Goal: Task Accomplishment & Management: Manage account settings

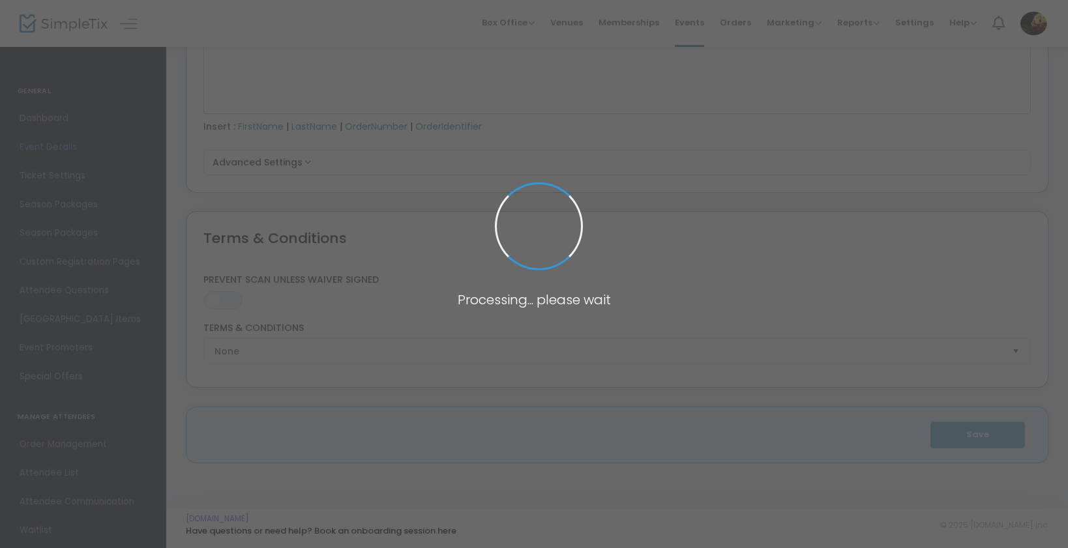
type input "2025 Haunted Hollow [GEOGRAPHIC_DATA]"
type textarea "💀 Haunted Hollow VA – 17 Years of Fear 💀Since Oct 2009, Haunted Hollow has drag…"
type input "Buy Tickets"
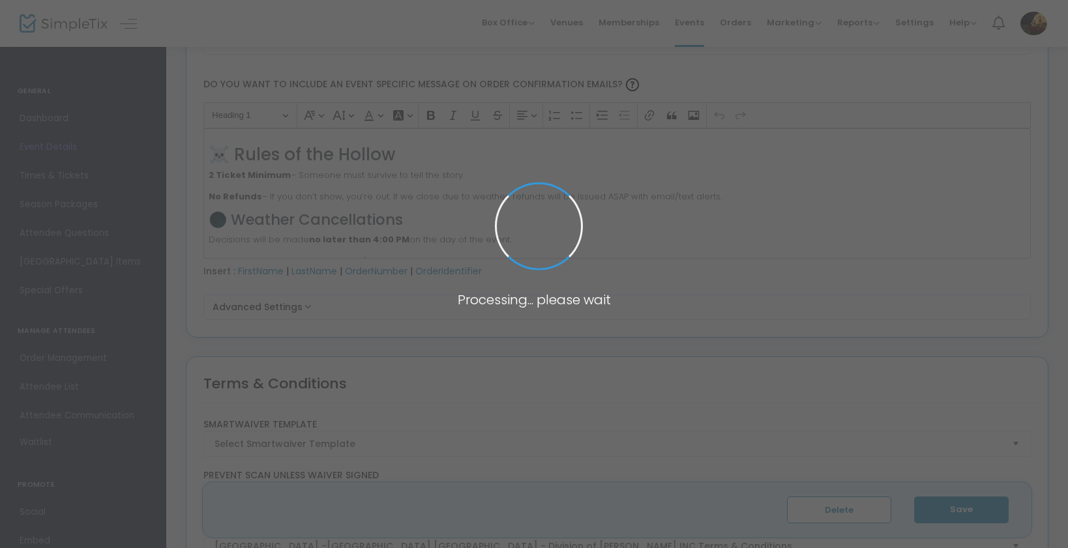
scroll to position [1907, 0]
type input "Haunted Hollow VA"
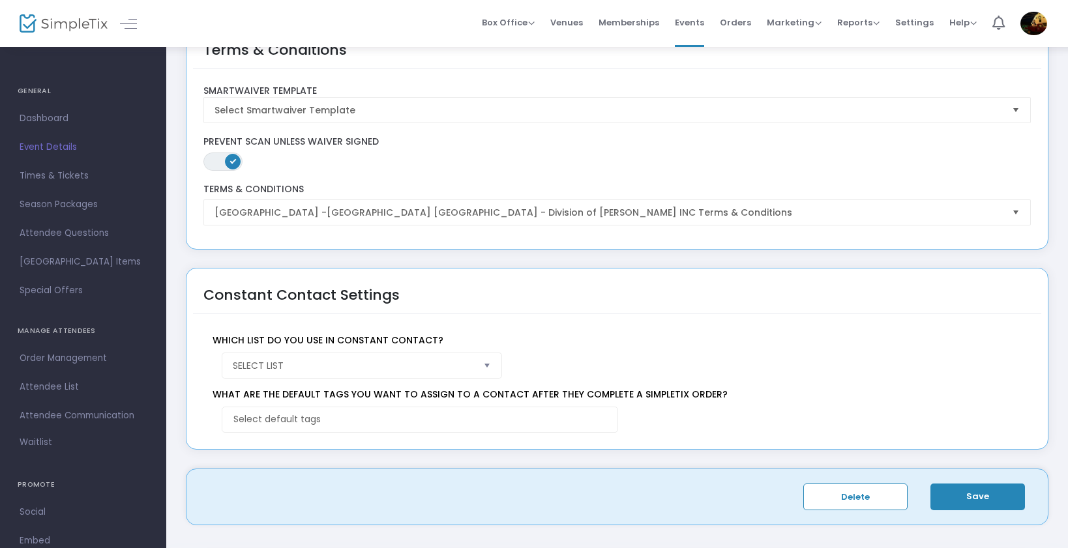
scroll to position [2103, 0]
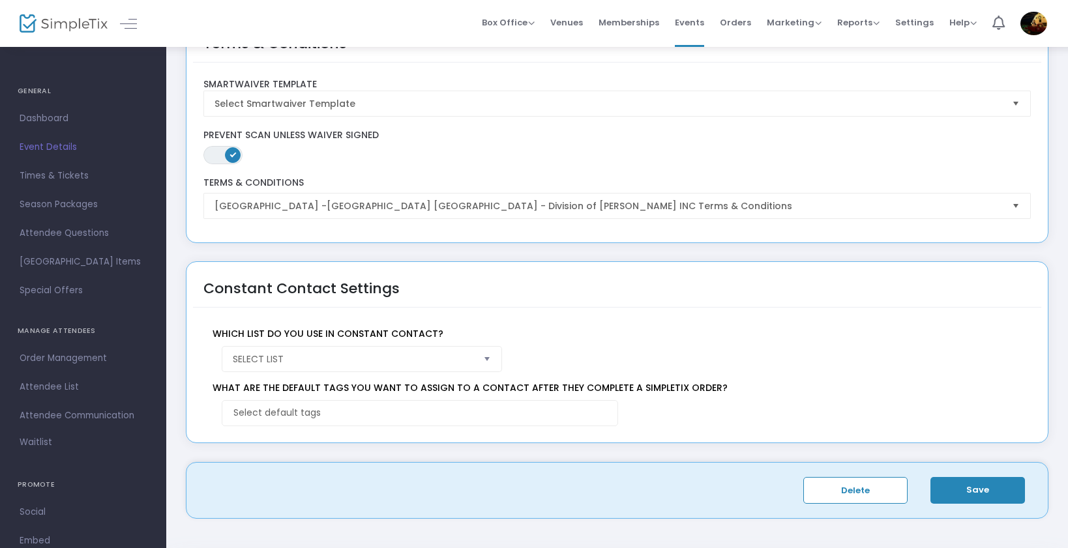
click at [485, 360] on span "Select" at bounding box center [488, 359] width 22 height 22
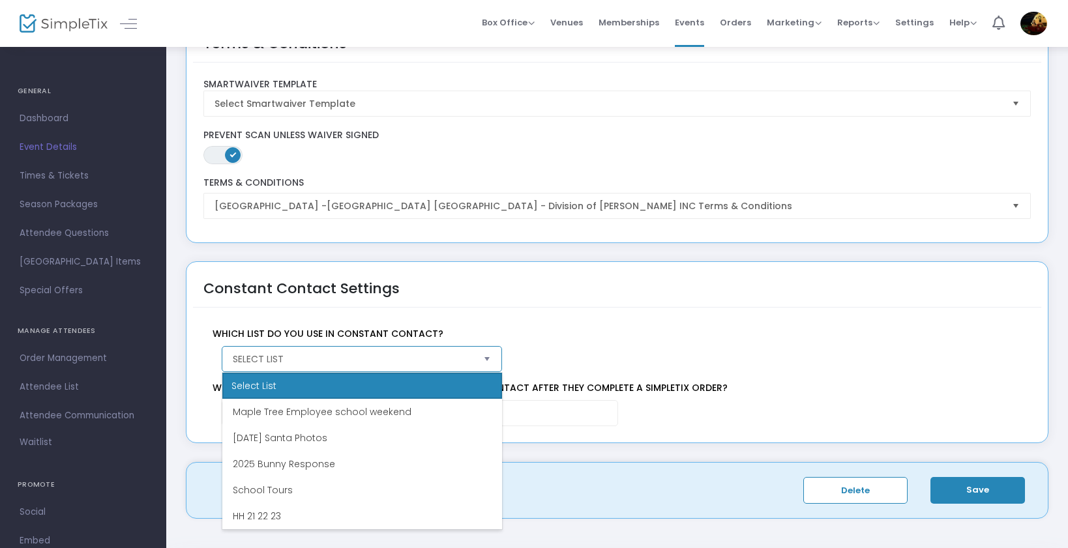
scroll to position [0, 0]
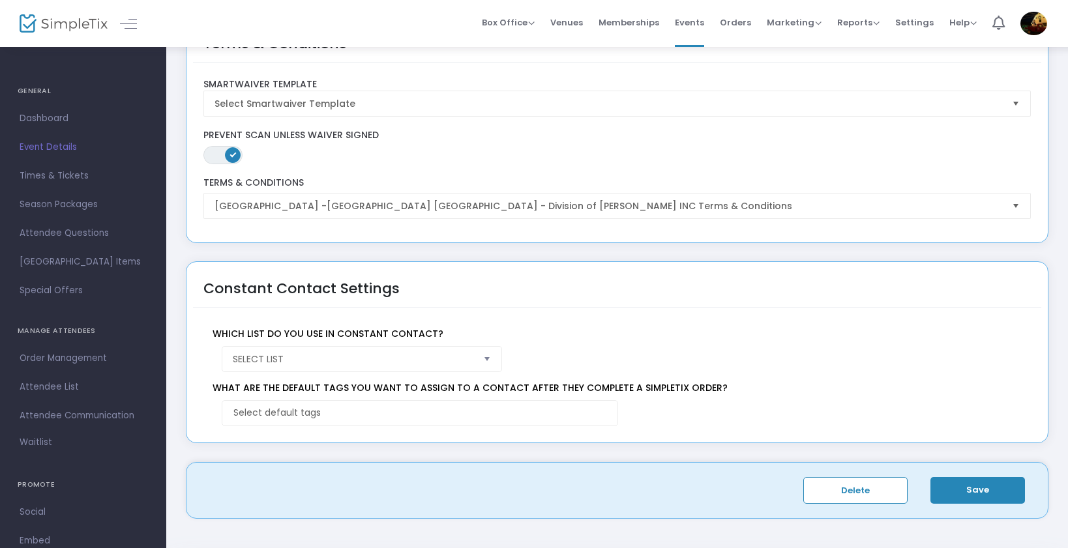
click at [585, 325] on div "Which list do you use in Constant Contact? Select List" at bounding box center [614, 345] width 831 height 54
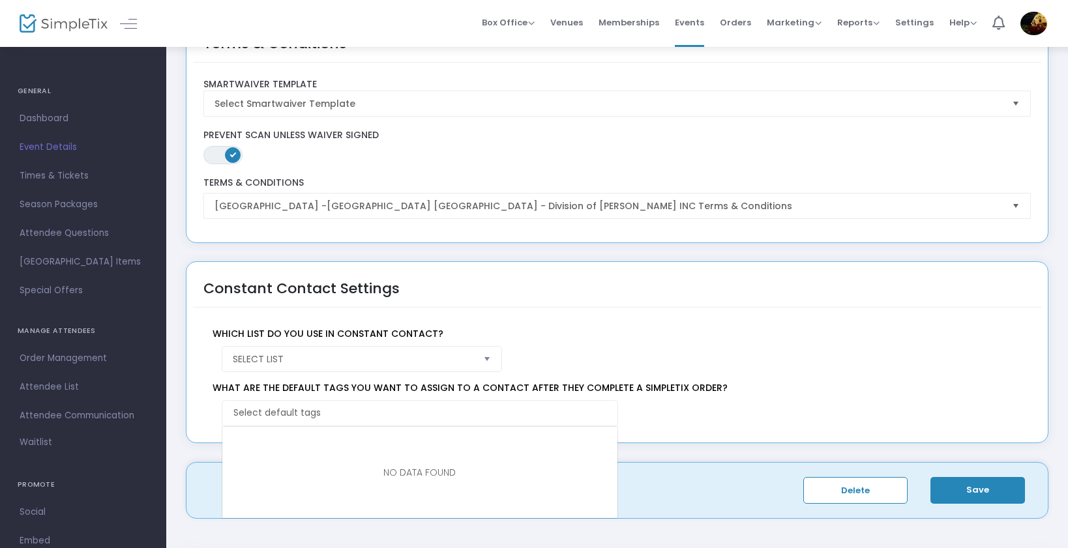
click at [404, 411] on input "NO DATA FOUND" at bounding box center [422, 413] width 378 height 14
drag, startPoint x: 423, startPoint y: 414, endPoint x: 411, endPoint y: 396, distance: 21.5
click at [423, 413] on input "NO DATA FOUND" at bounding box center [422, 413] width 378 height 14
click at [358, 353] on span "Select List" at bounding box center [353, 359] width 241 height 13
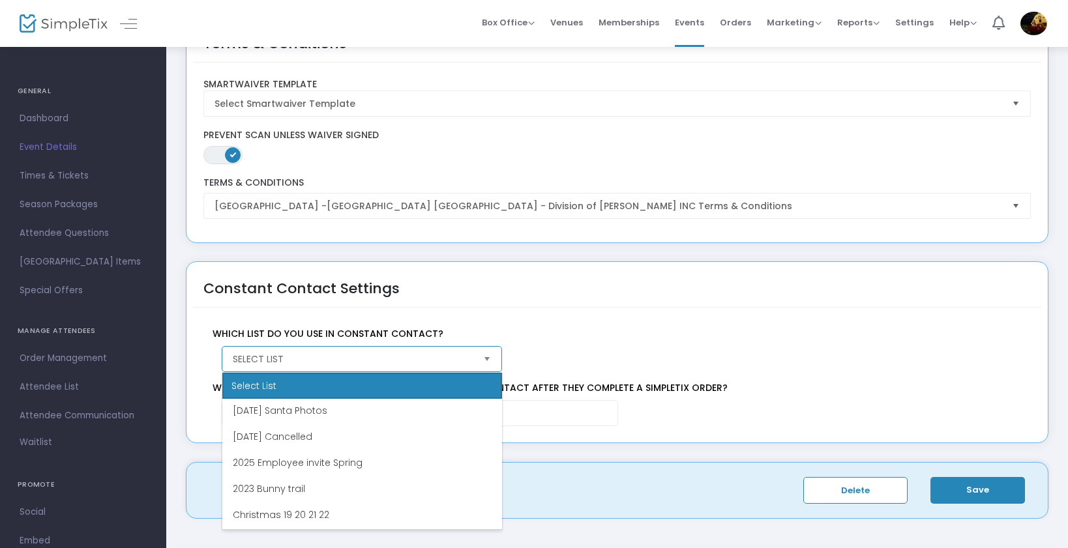
scroll to position [639, 0]
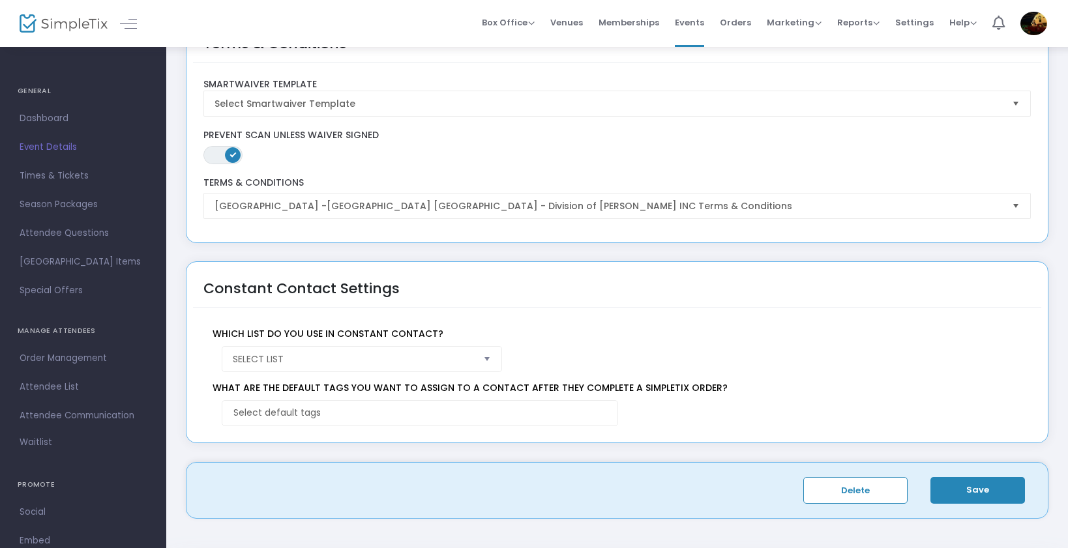
click at [504, 279] on div "Constant Contact Settings" at bounding box center [617, 288] width 848 height 39
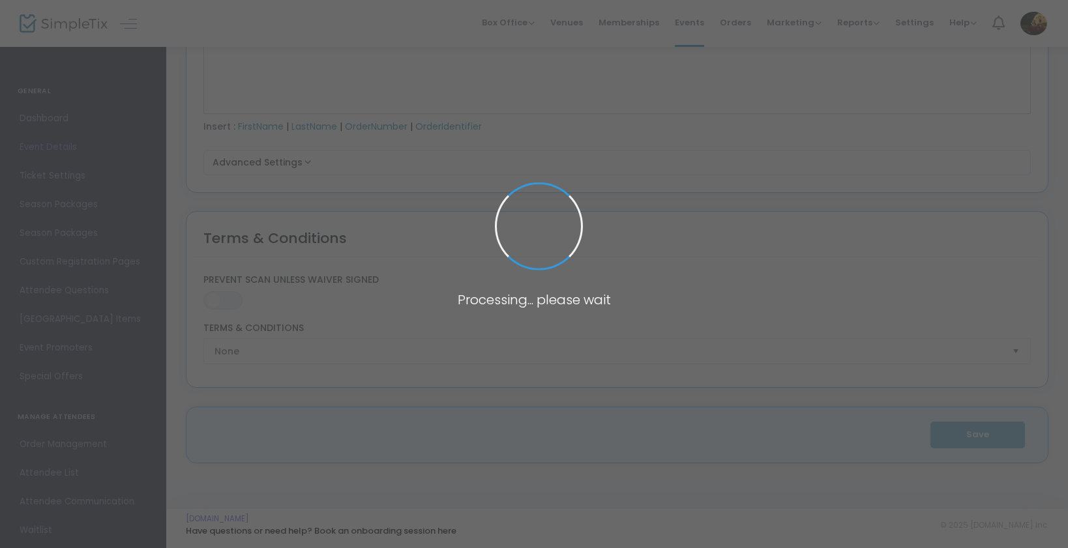
type input "2025 Haunted Hollow [GEOGRAPHIC_DATA]"
type textarea "💀 Haunted Hollow VA – 17 Years of Fear 💀Since [DATE], Haunted Hollow has dragge…"
type input "Buy Tickets"
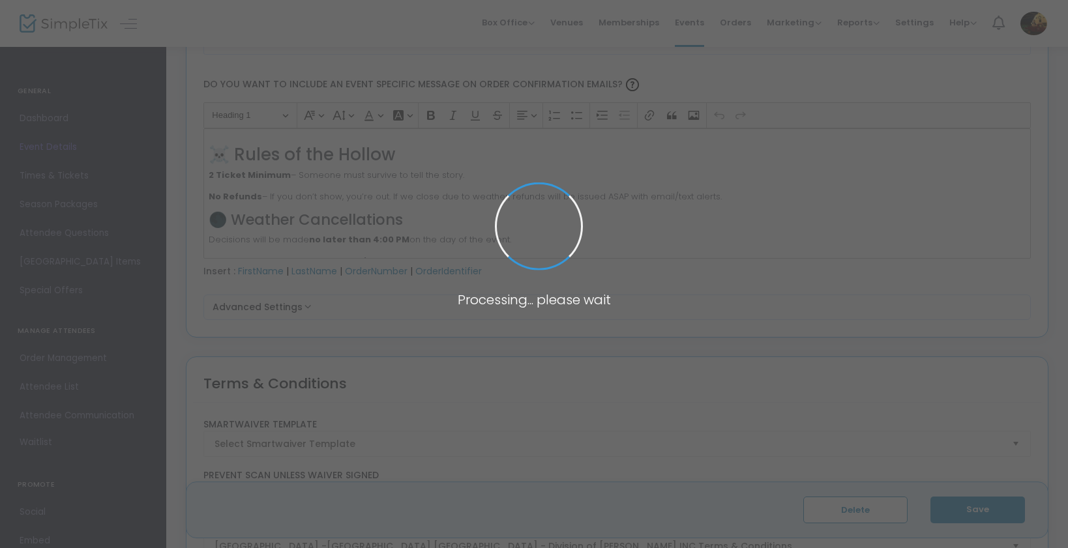
scroll to position [1768, 0]
type input "Haunted Hollow [GEOGRAPHIC_DATA]"
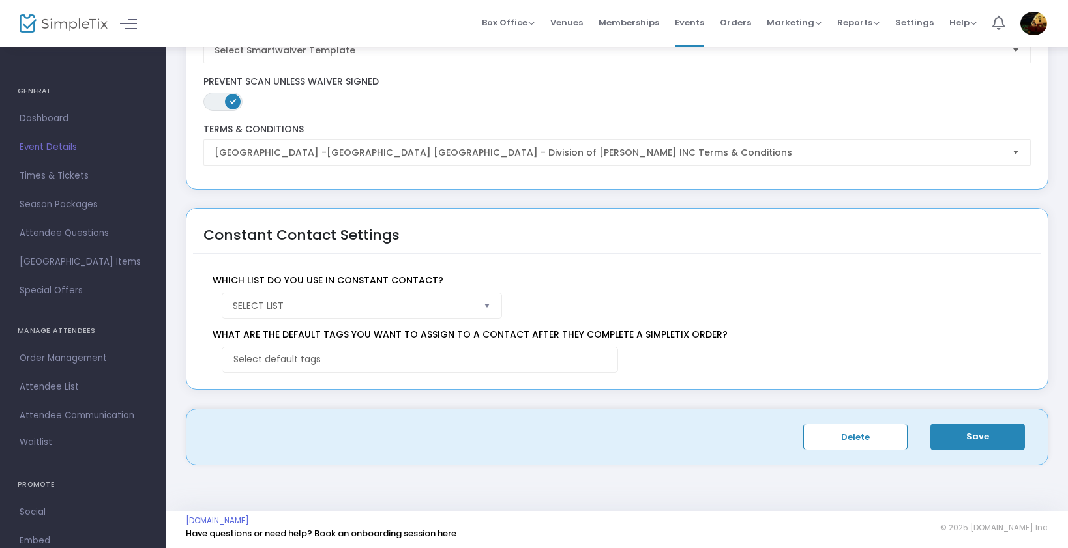
scroll to position [2158, 0]
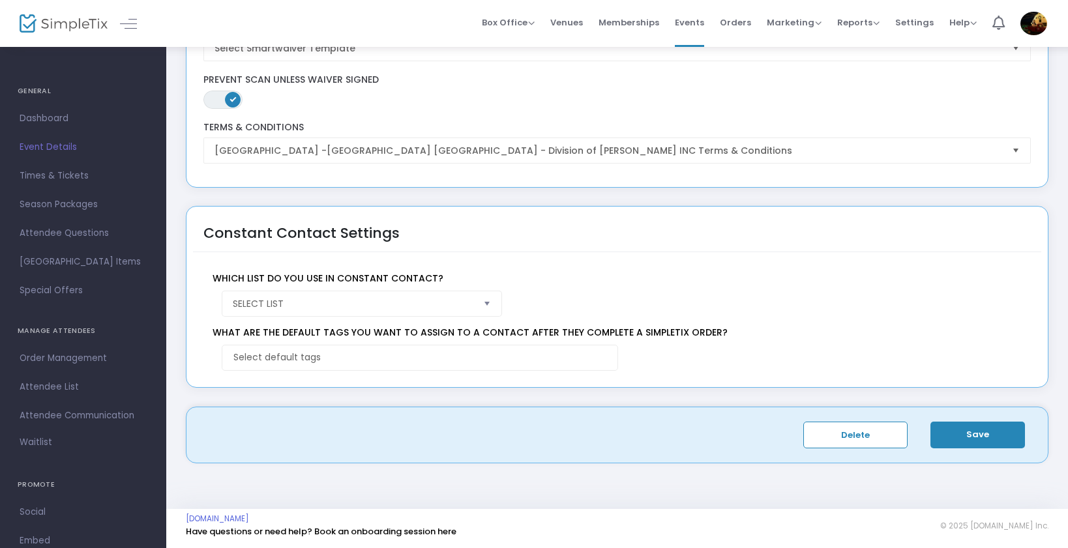
click at [483, 301] on span "Select" at bounding box center [488, 304] width 22 height 22
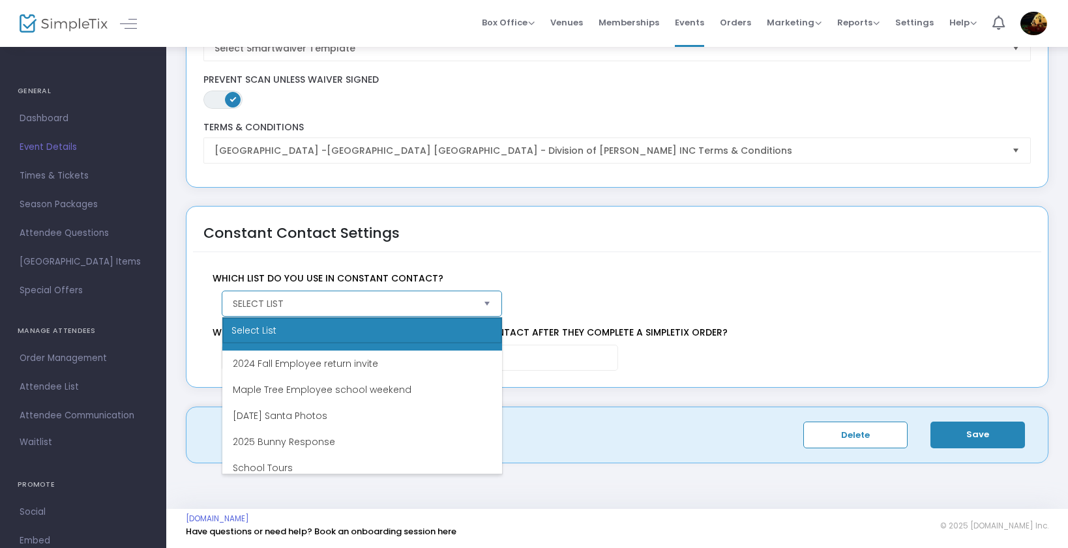
scroll to position [0, 0]
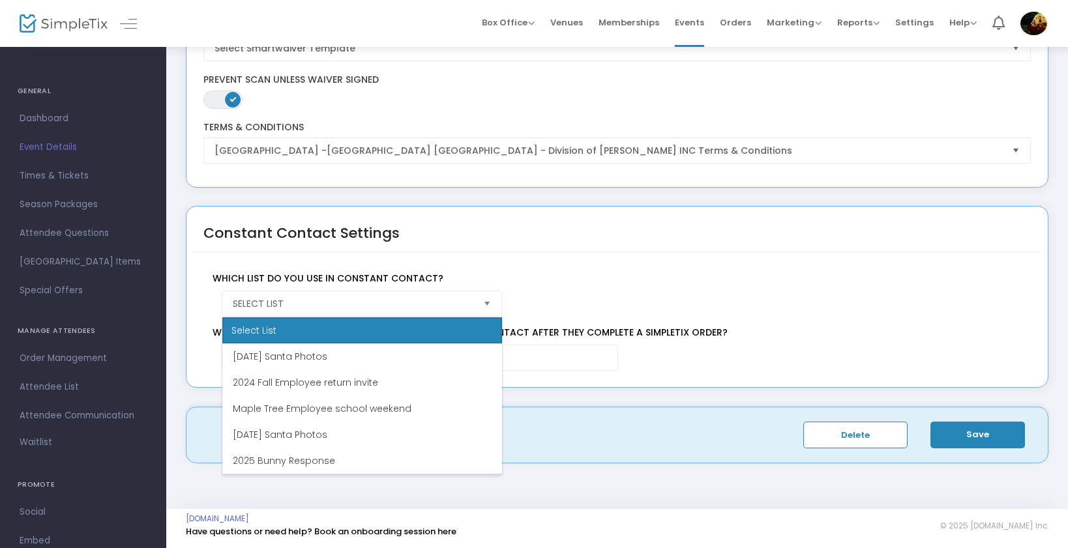
click at [515, 263] on div "Which list do you use in Constant Contact? Select List" at bounding box center [614, 290] width 831 height 54
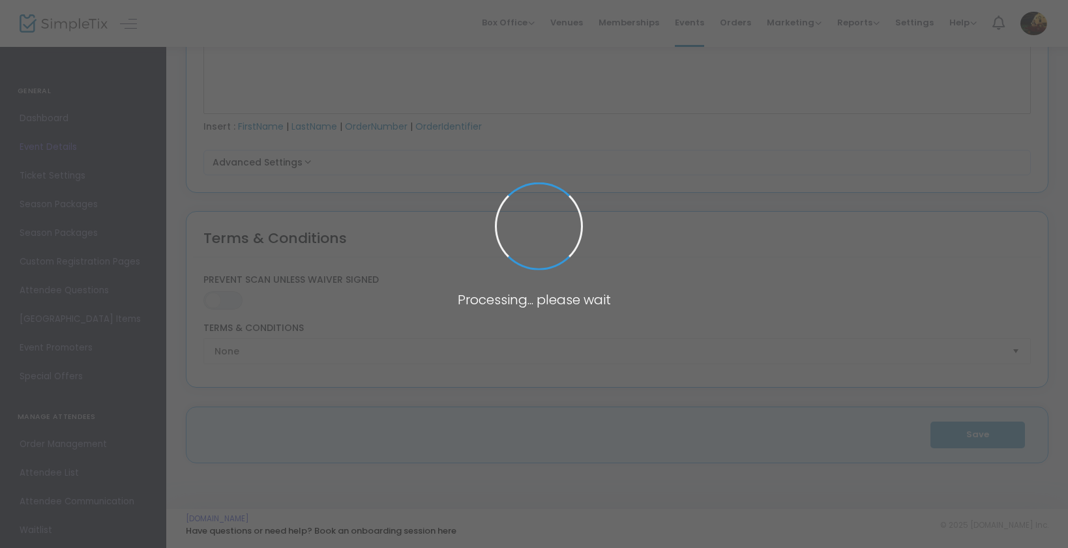
type input "2025 Haunted Hollow [GEOGRAPHIC_DATA]"
type textarea "💀 Haunted Hollow VA – 17 Years of Fear 💀Since Oct 2009, Haunted Hollow has drag…"
type input "Buy Tickets"
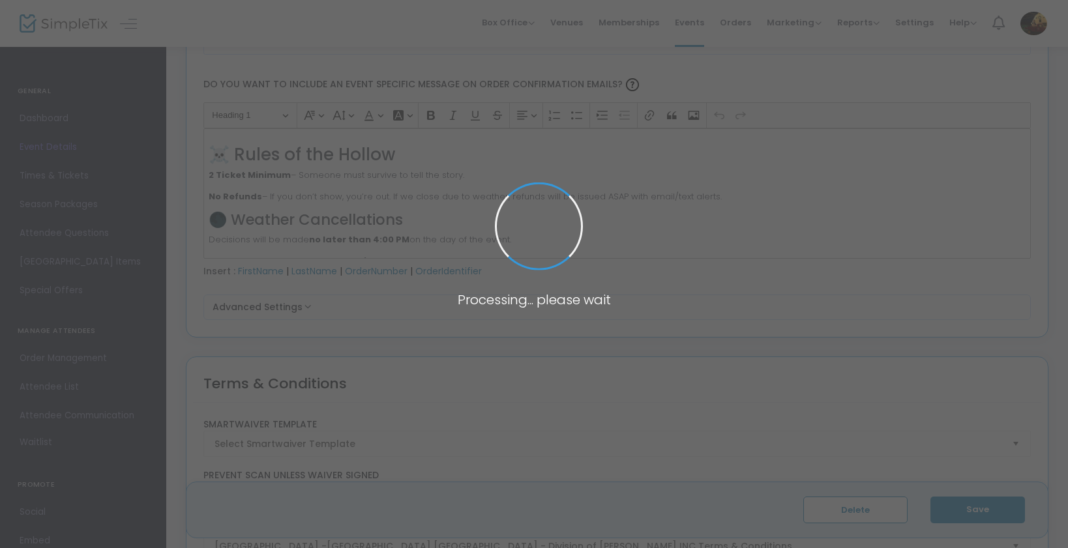
scroll to position [1907, 0]
type input "Haunted Hollow [GEOGRAPHIC_DATA]"
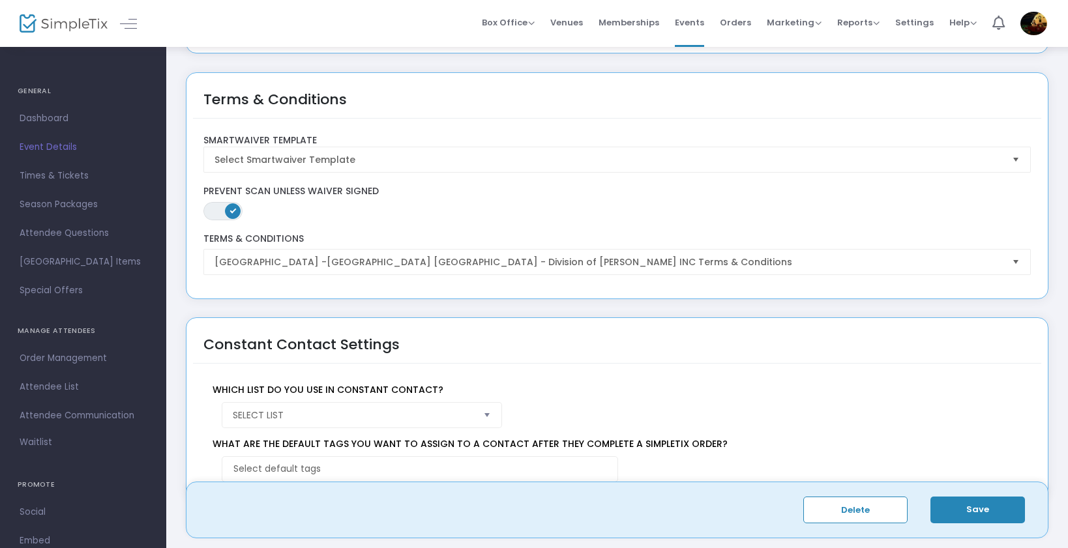
scroll to position [2158, 0]
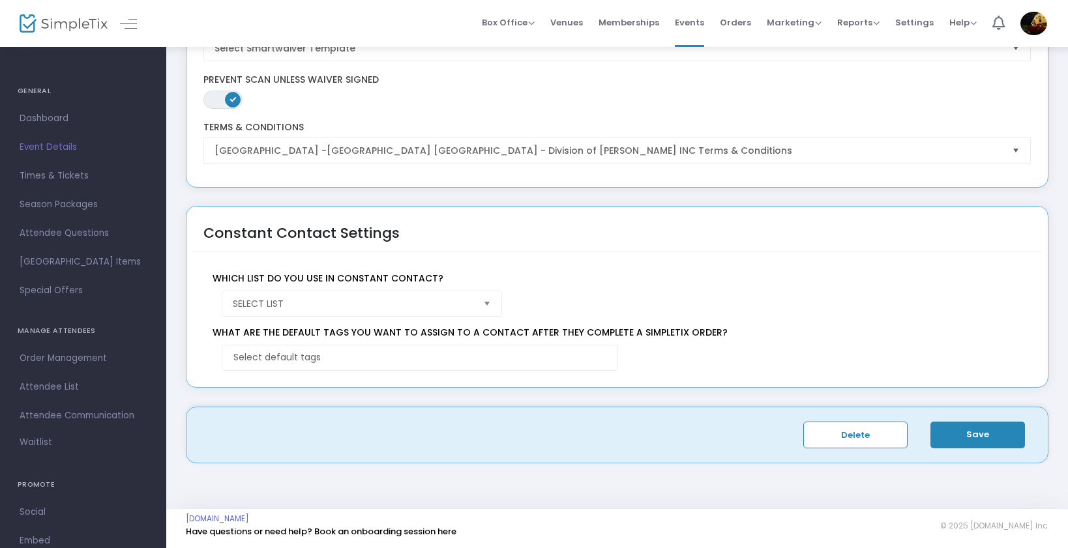
click at [486, 303] on span "Select" at bounding box center [488, 304] width 22 height 22
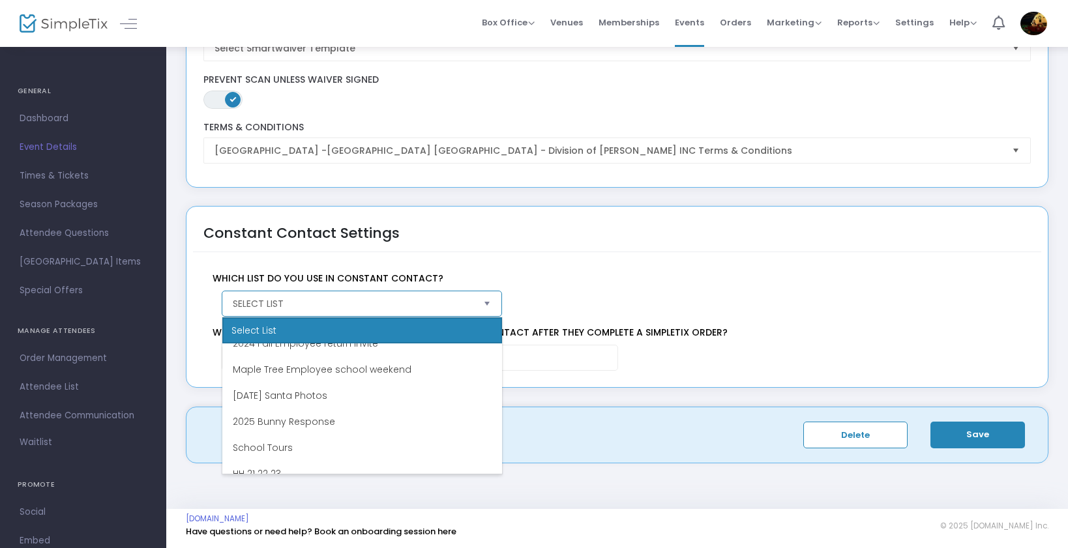
scroll to position [0, 0]
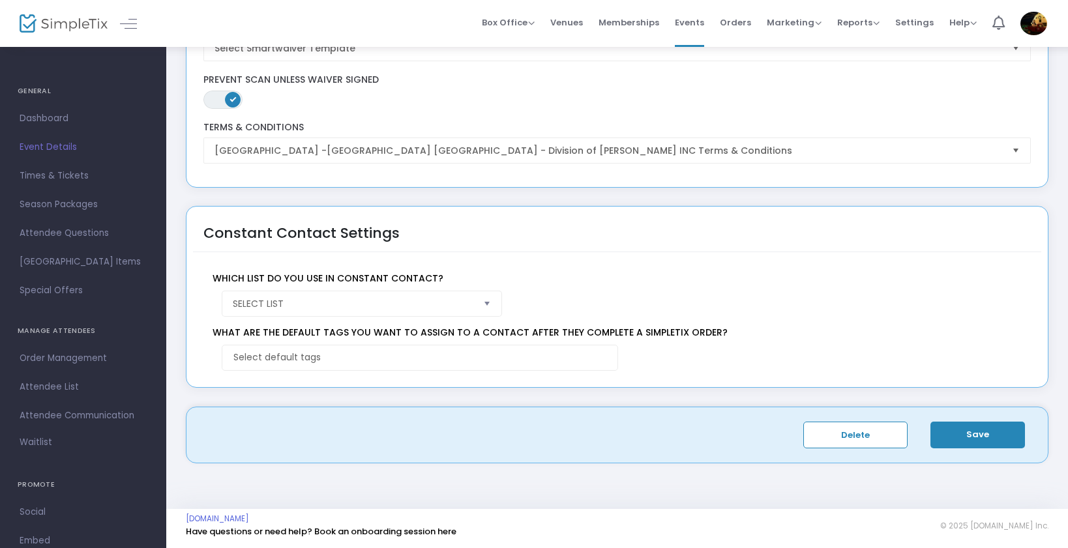
click at [461, 259] on div "Which list do you use in Constant Contact? Select List What are the default tag…" at bounding box center [621, 317] width 839 height 130
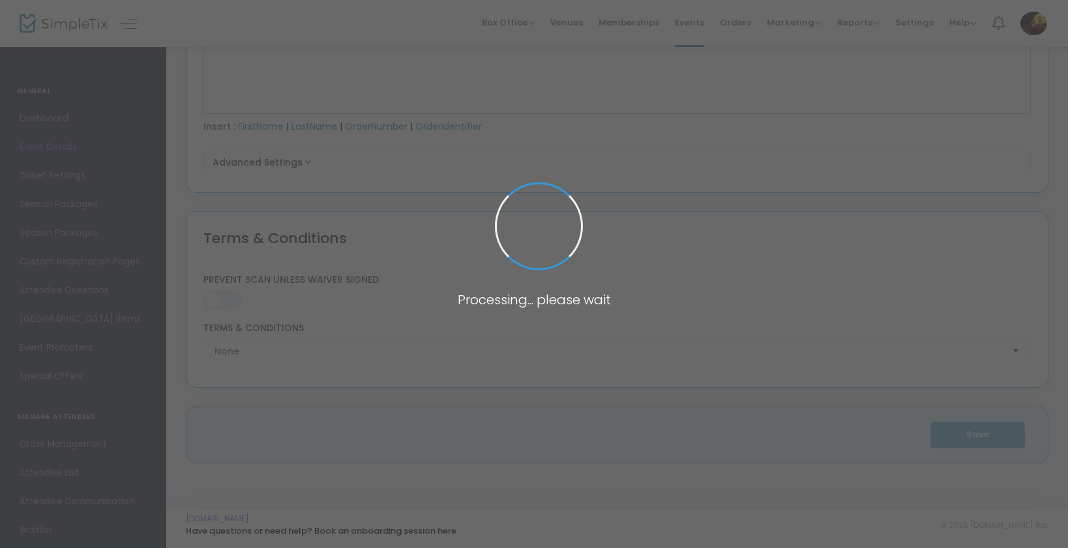
type input "2025 Haunted Hollow [GEOGRAPHIC_DATA]"
type textarea "💀 Haunted Hollow VA – 17 Years of Fear 💀Since [DATE], Haunted Hollow has dragge…"
type input "Buy Tickets"
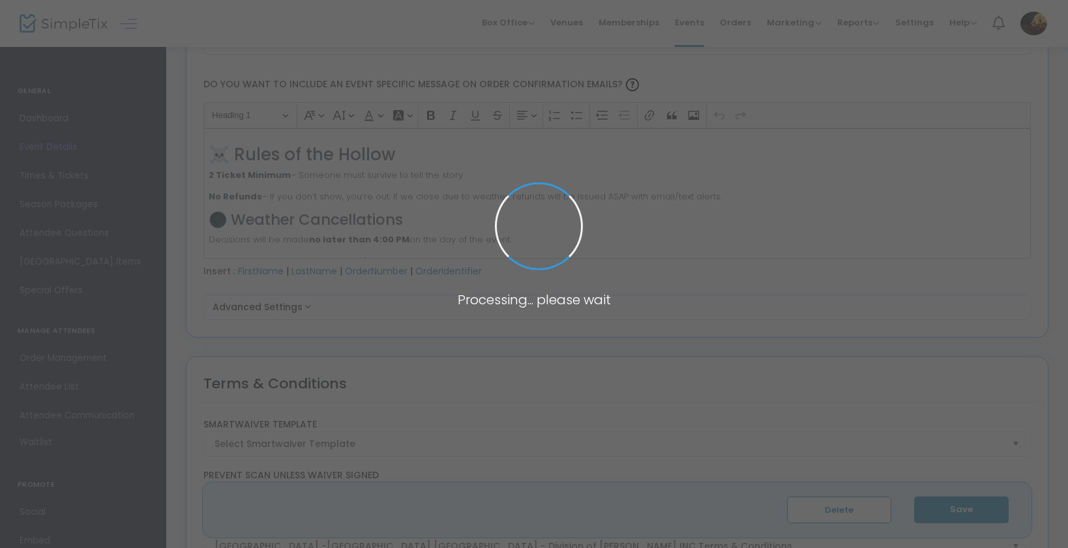
scroll to position [1907, 0]
type input "Haunted Hollow [GEOGRAPHIC_DATA]"
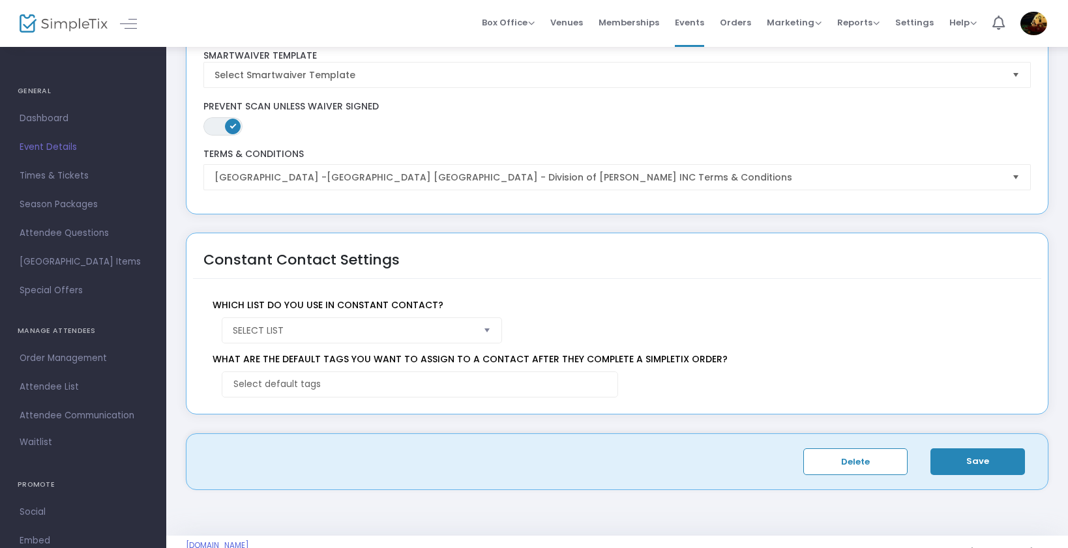
scroll to position [2158, 0]
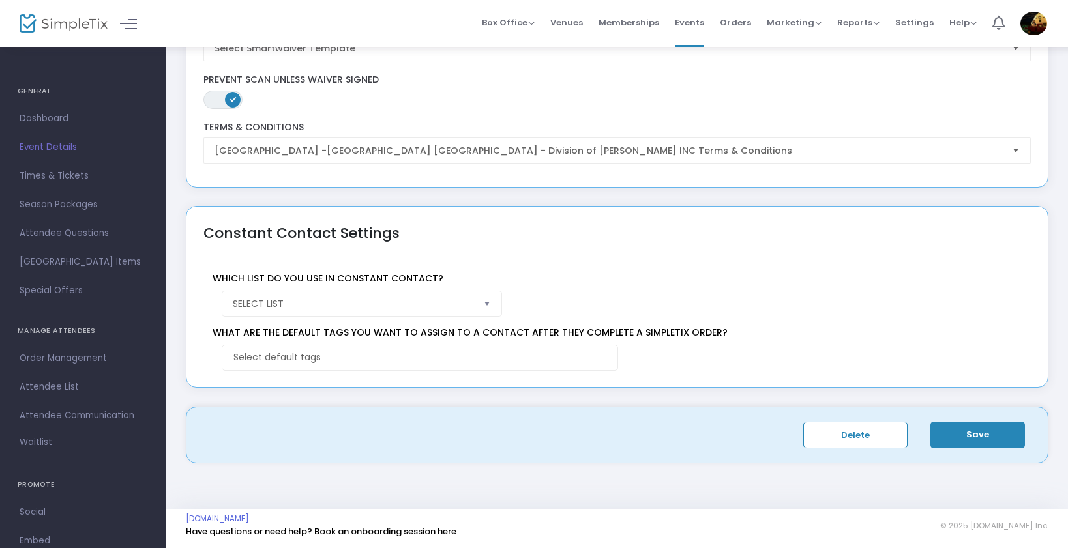
click at [488, 301] on span "Select" at bounding box center [488, 304] width 22 height 22
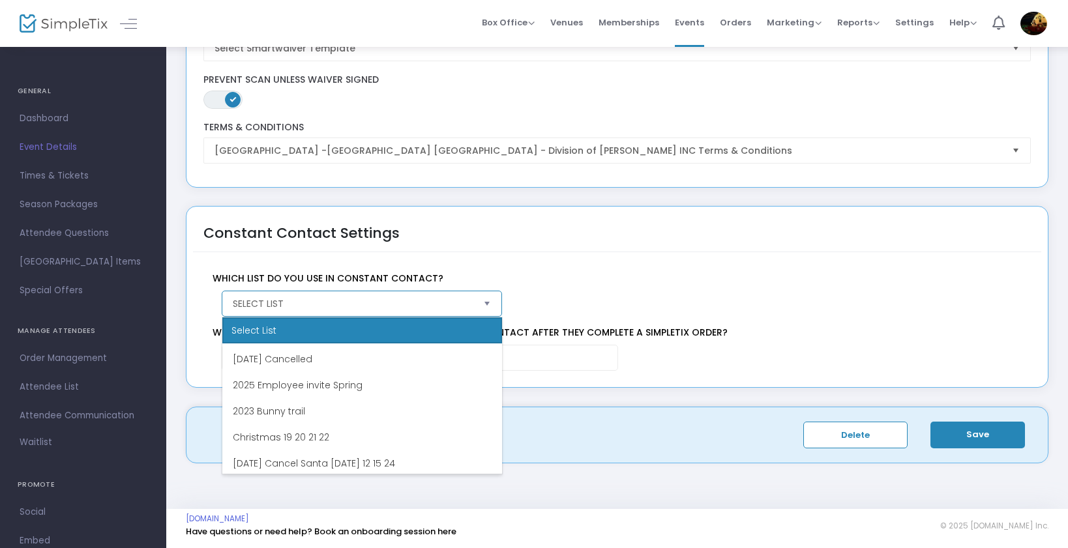
scroll to position [691, 0]
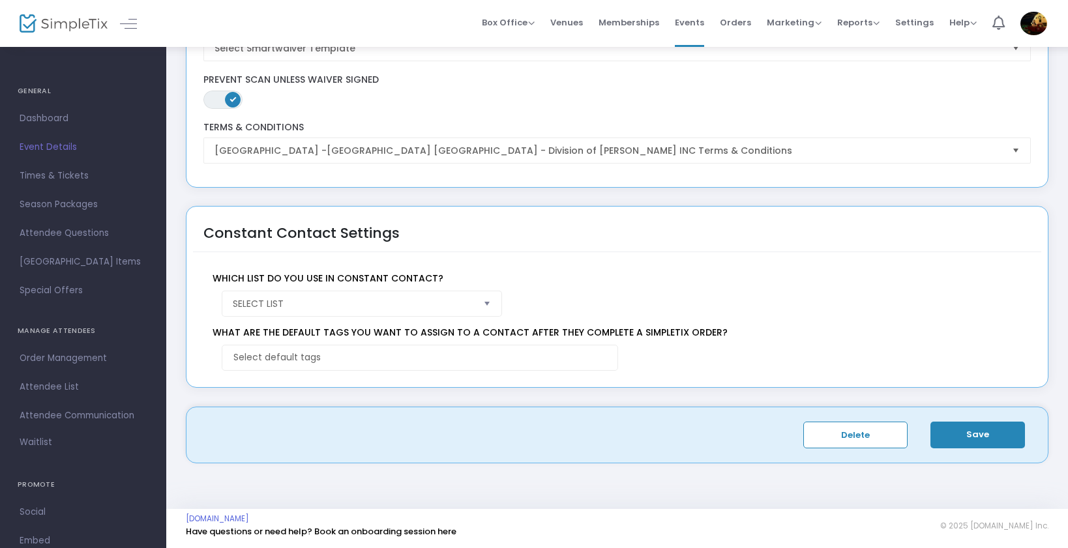
click at [482, 246] on div "Constant Contact Settings" at bounding box center [617, 232] width 848 height 39
click at [441, 308] on span "Select List" at bounding box center [353, 303] width 241 height 13
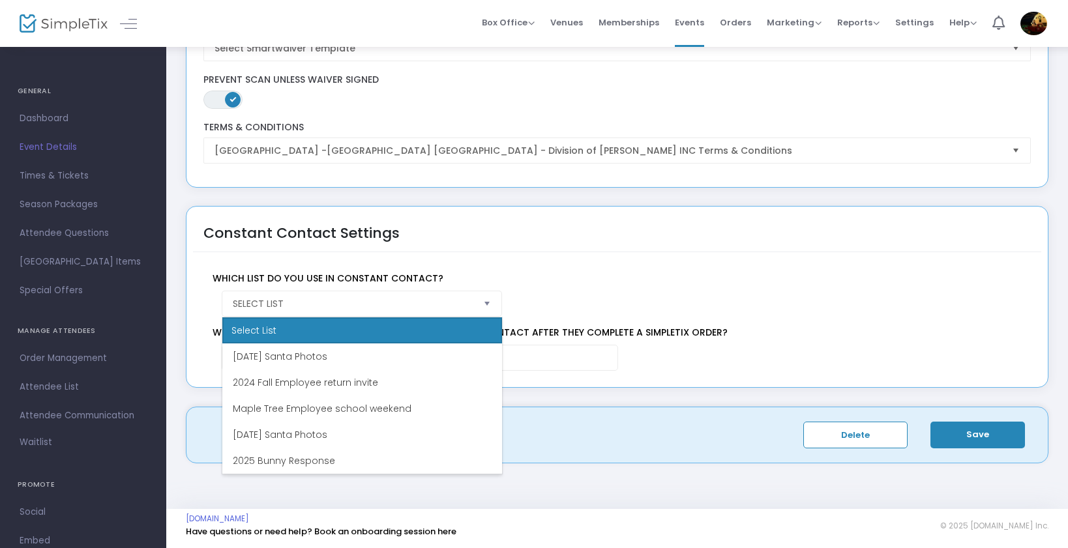
click at [518, 289] on div "Which list do you use in Constant Contact? Select List" at bounding box center [614, 290] width 831 height 54
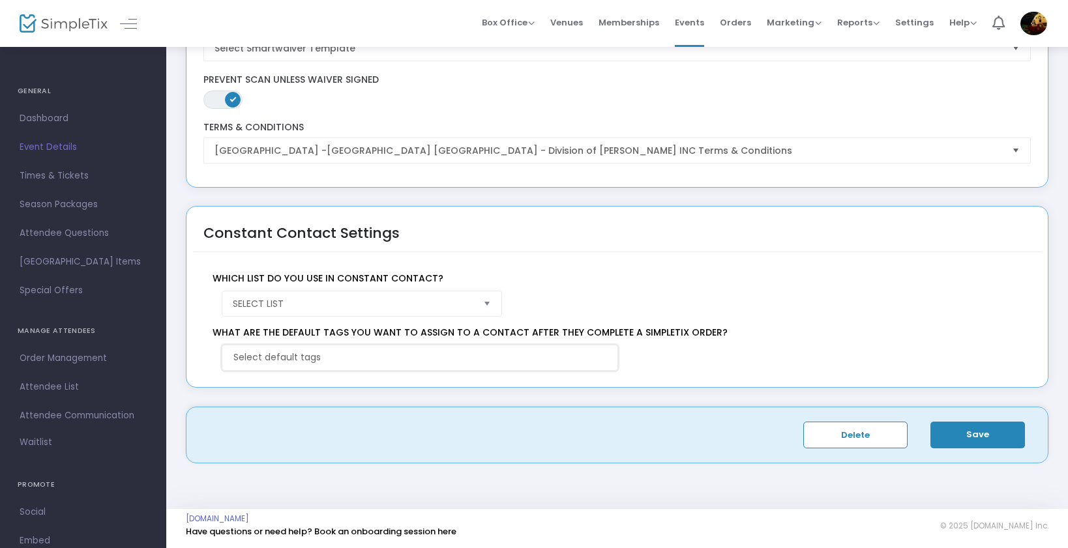
click at [449, 359] on input "NO DATA FOUND" at bounding box center [422, 358] width 378 height 14
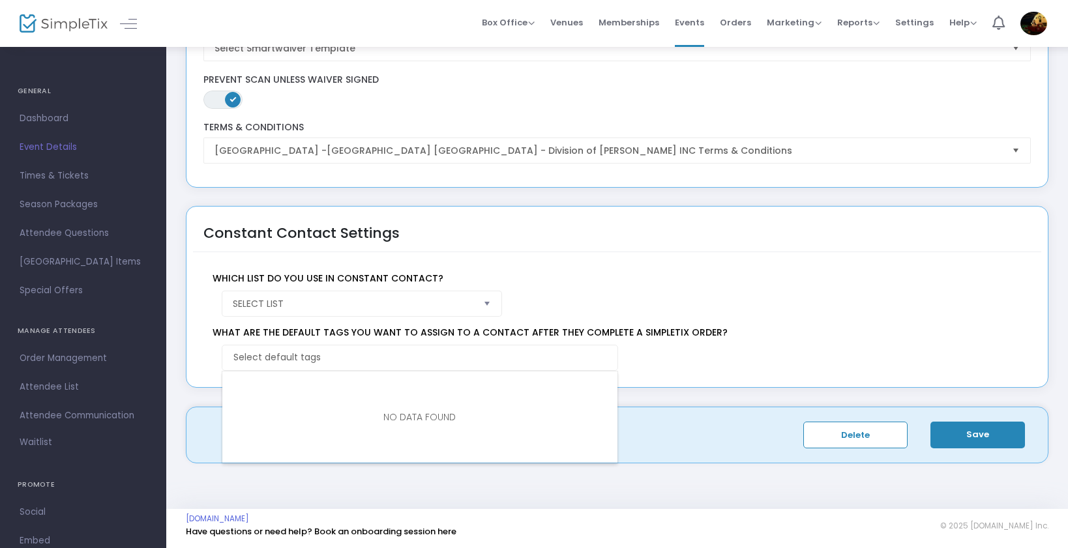
click at [480, 302] on span "Select" at bounding box center [488, 304] width 22 height 22
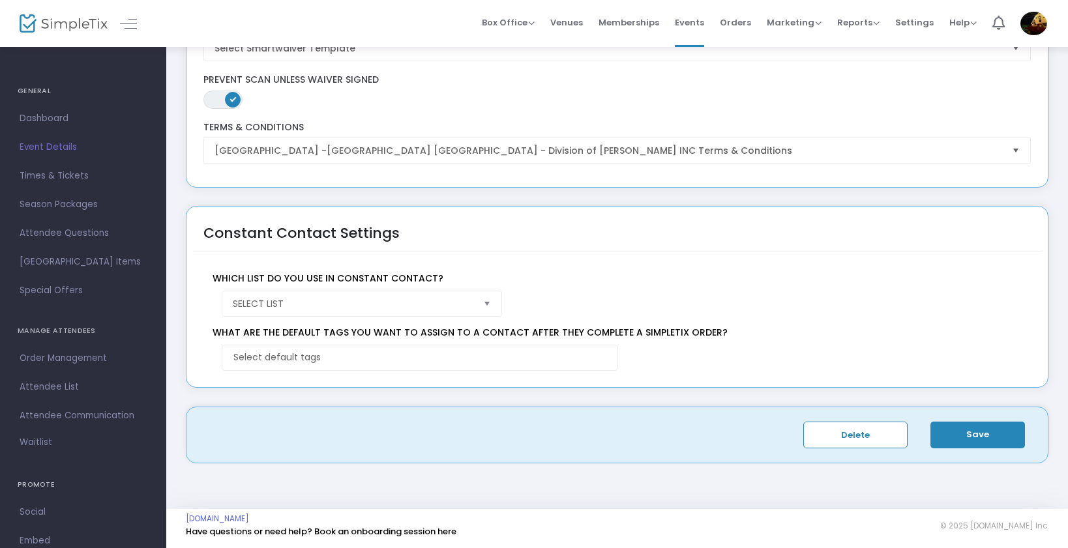
click at [531, 258] on div "Which list do you use in Constant Contact? Select List What are the default tag…" at bounding box center [621, 317] width 839 height 130
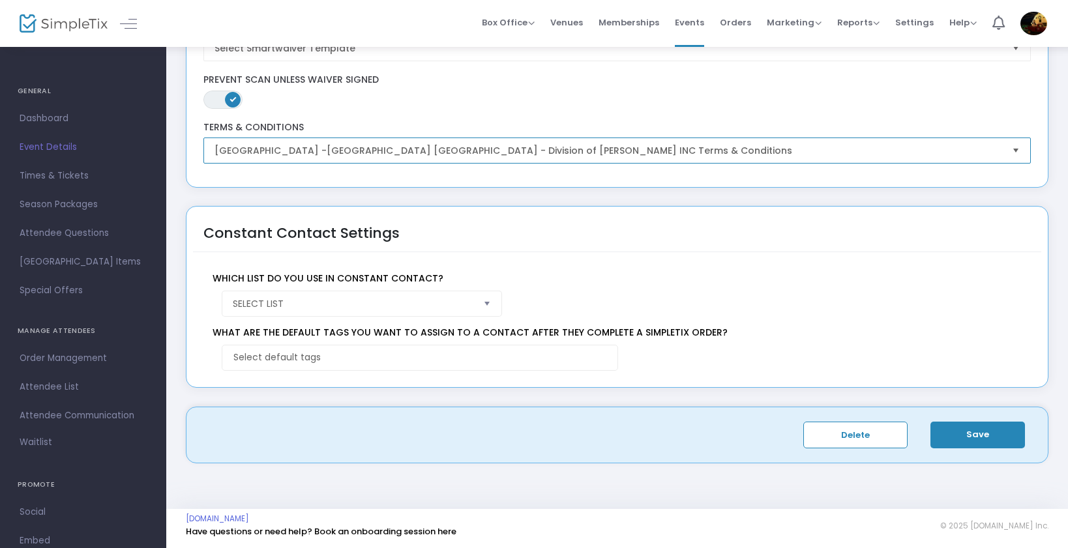
click at [677, 160] on span "Maple Tree Farm -Haunted Hollow VA - Division of JAPAL AG-ED INC Terms & Condit…" at bounding box center [608, 150] width 798 height 25
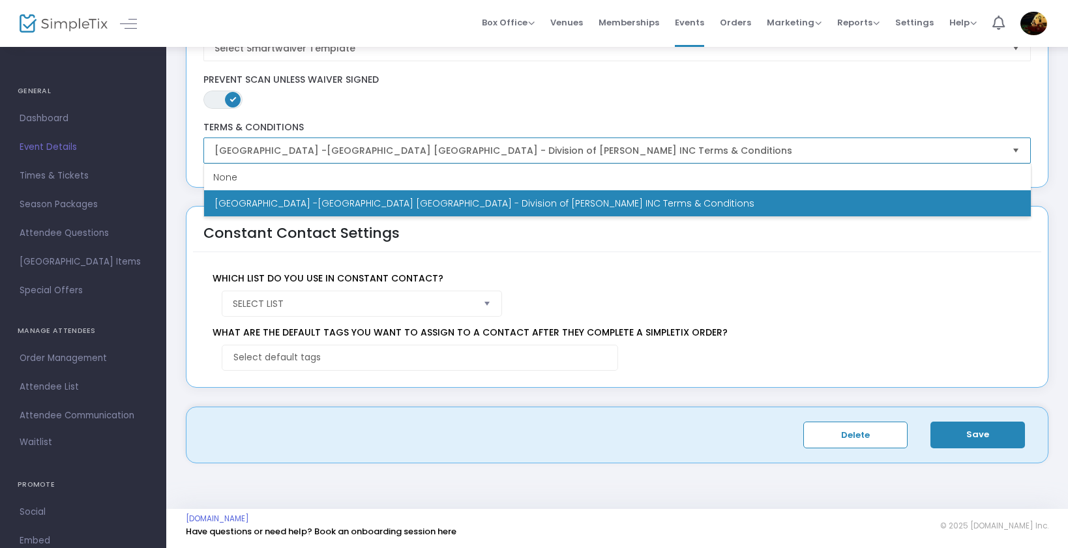
click at [625, 194] on li "Maple Tree Farm -Haunted Hollow VA - Division of JAPAL AG-ED INC Terms & Condit…" at bounding box center [617, 203] width 827 height 26
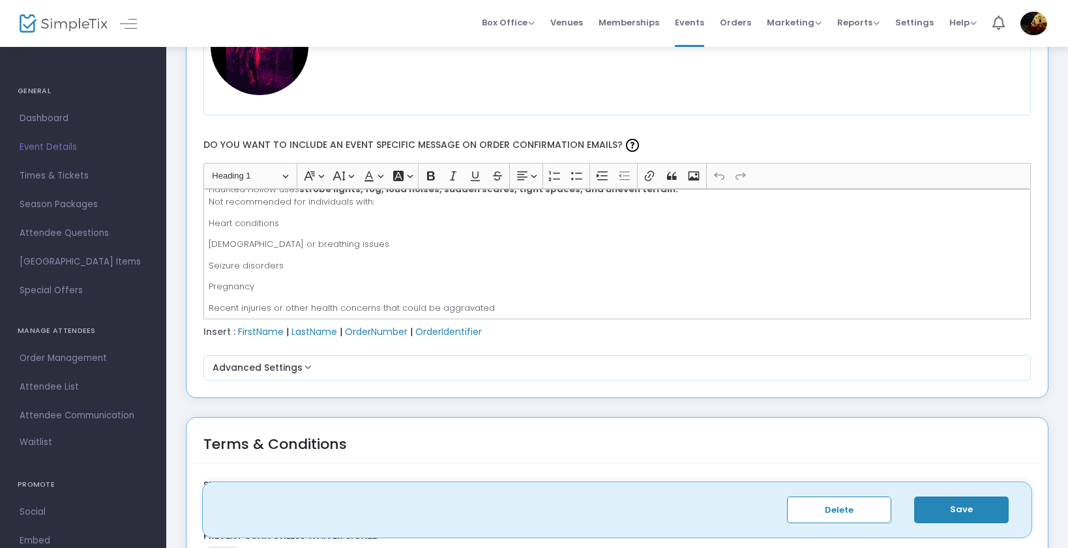
scroll to position [782, 0]
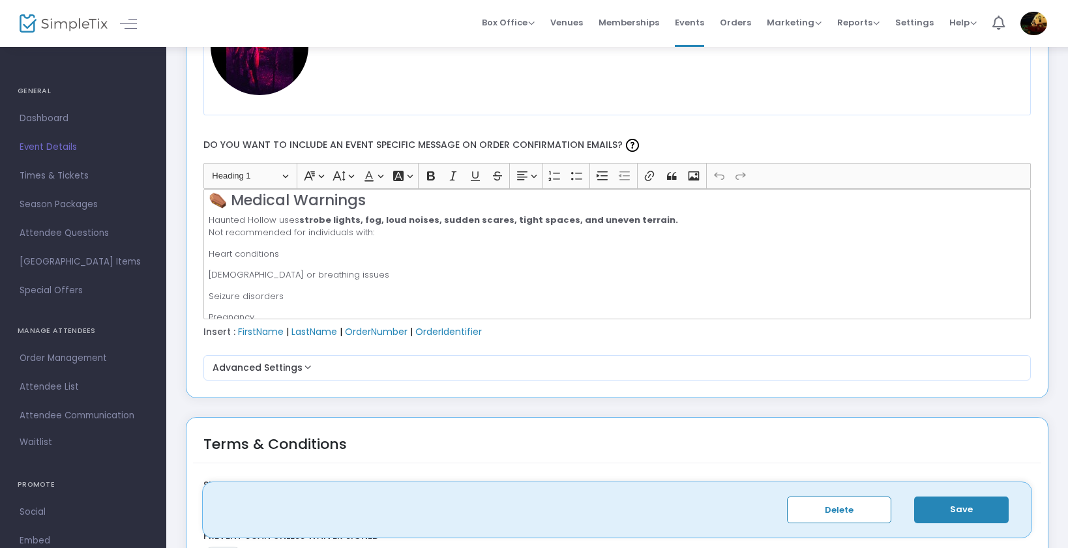
click at [380, 254] on p "Heart conditions" at bounding box center [617, 254] width 816 height 13
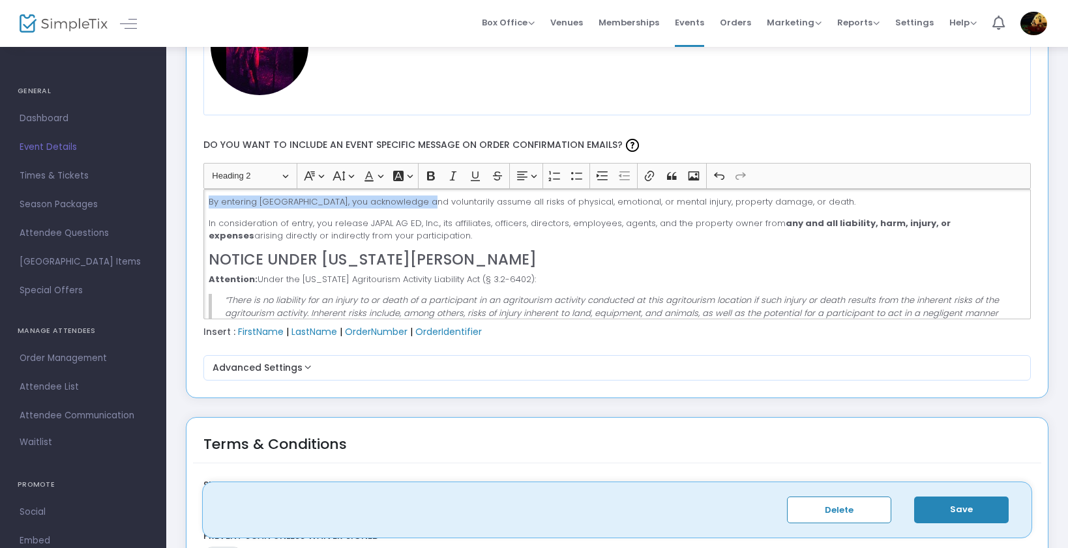
scroll to position [1361, 0]
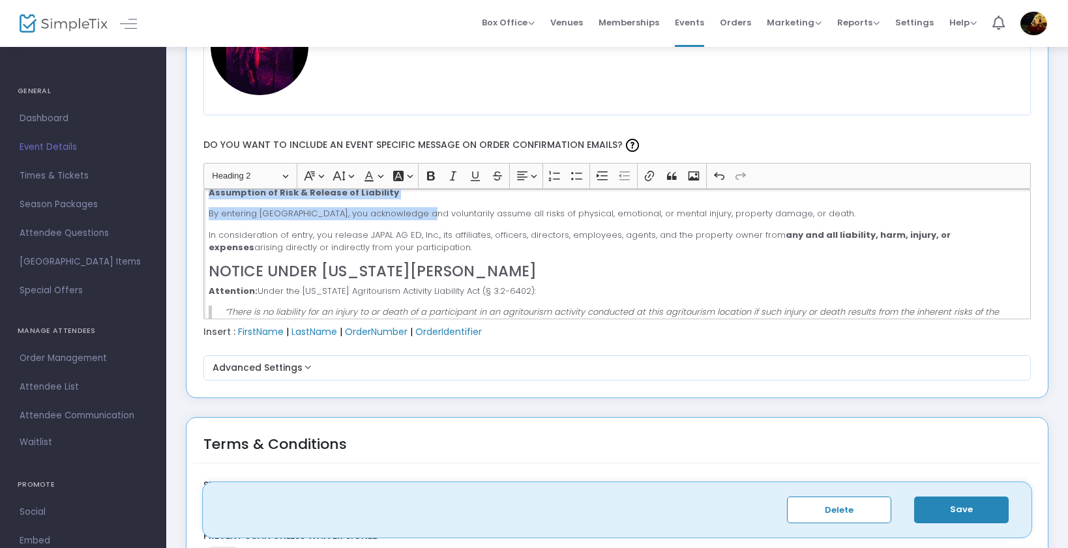
drag, startPoint x: 207, startPoint y: 244, endPoint x: 436, endPoint y: 247, distance: 228.2
click at [436, 247] on div "☠️ Rules of the Hollow 2 Ticket Minimum – Someone must survive to tell the stor…" at bounding box center [617, 254] width 828 height 130
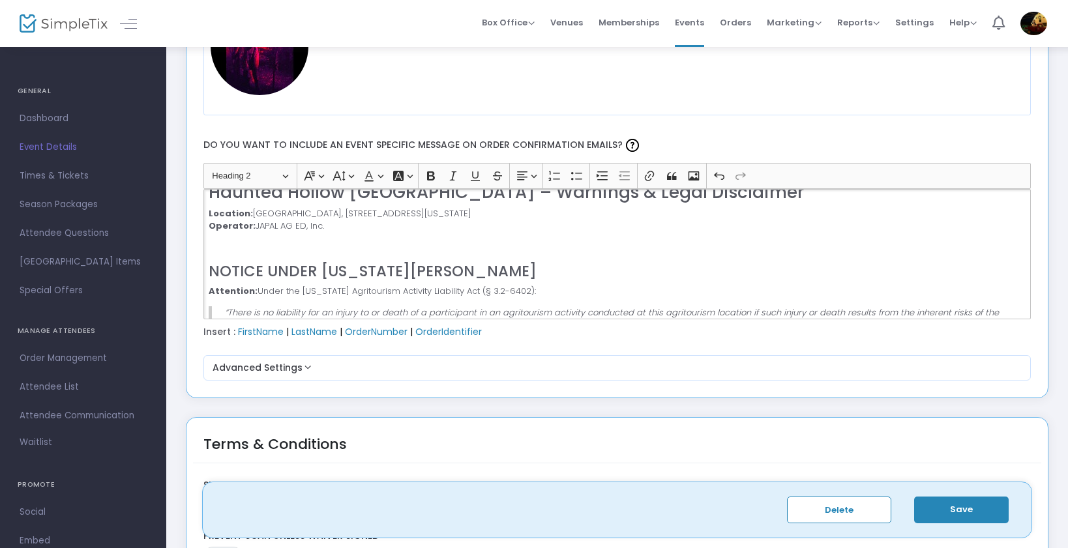
scroll to position [910, 0]
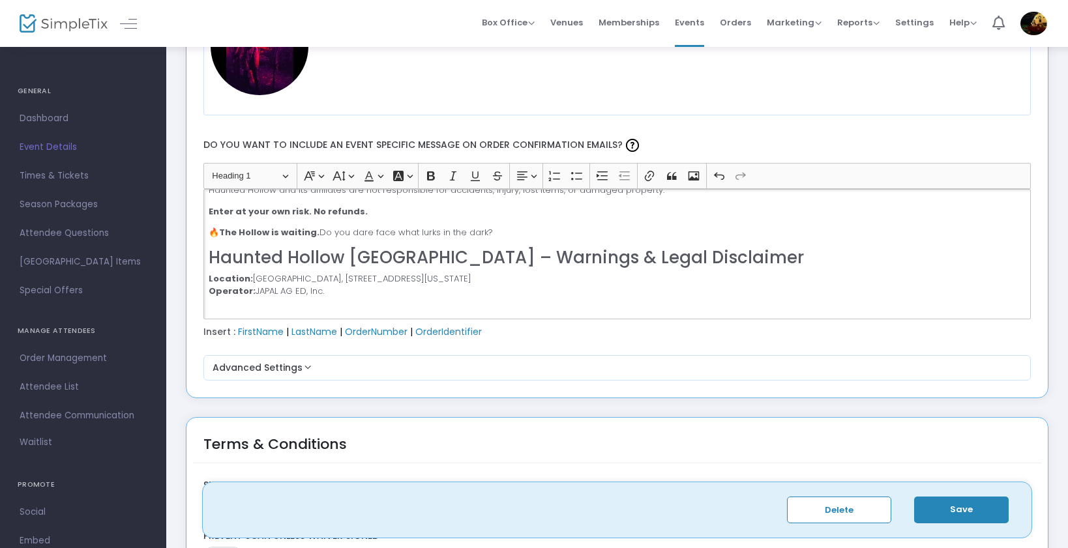
drag, startPoint x: 211, startPoint y: 256, endPoint x: 673, endPoint y: 280, distance: 462.8
click at [677, 291] on div "☠️ Rules of the Hollow 2 Ticket Minimum – Someone must survive to tell the stor…" at bounding box center [617, 254] width 828 height 130
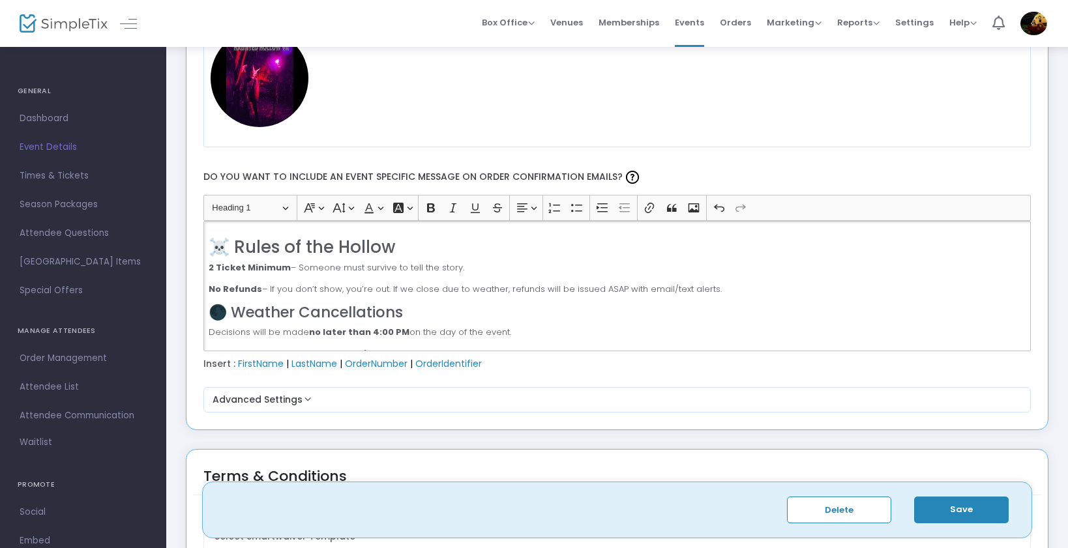
scroll to position [1702, 0]
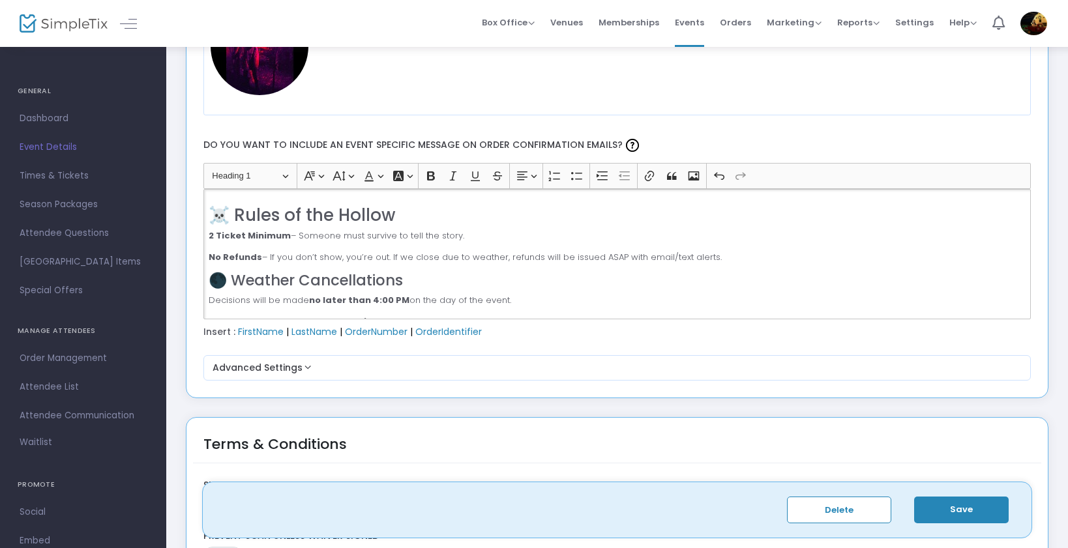
click at [402, 216] on h2 "☠️ Rules of the Hollow" at bounding box center [617, 215] width 816 height 20
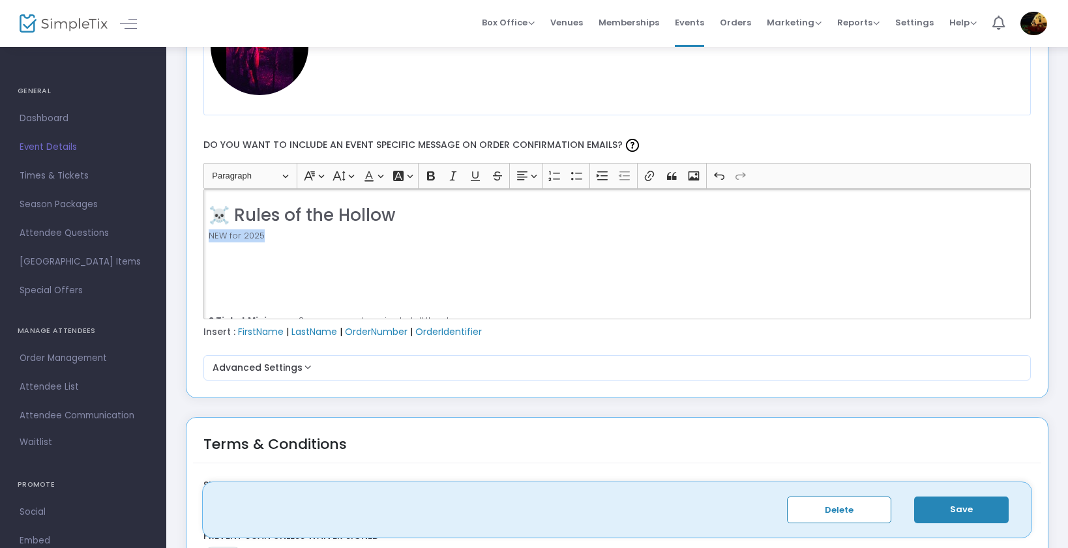
drag, startPoint x: 267, startPoint y: 237, endPoint x: 201, endPoint y: 236, distance: 65.2
click at [201, 236] on div "Heading Paragraph Paragraph Heading 1 Heading 2 Heading 3 Font Family Font Fami…" at bounding box center [617, 241] width 840 height 156
click at [432, 178] on icon "Editor toolbar" at bounding box center [430, 176] width 13 height 13
click at [355, 177] on button "Font Size Font Size" at bounding box center [342, 176] width 27 height 20
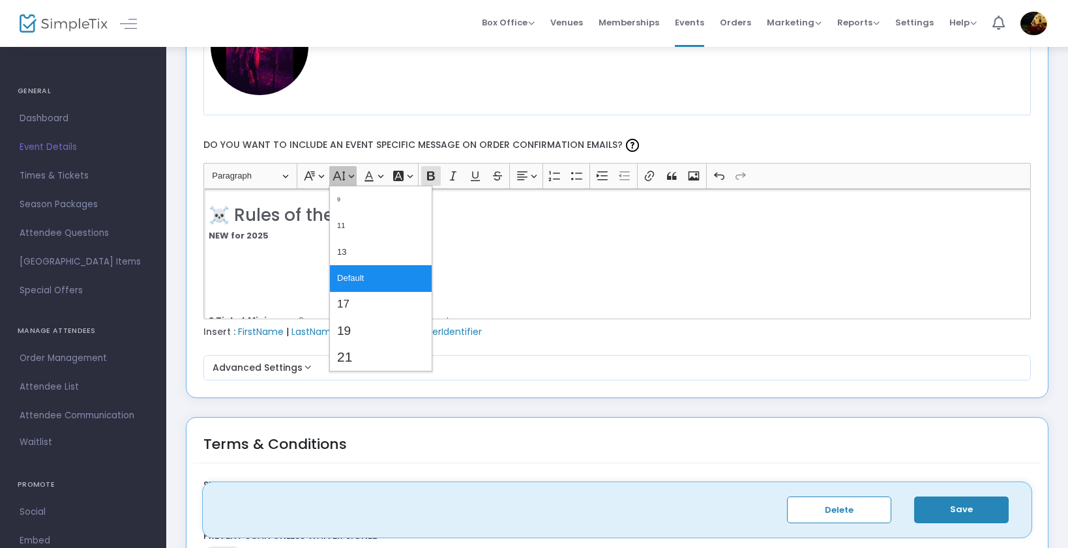
click at [355, 177] on button "Font Size Font Size" at bounding box center [342, 176] width 27 height 20
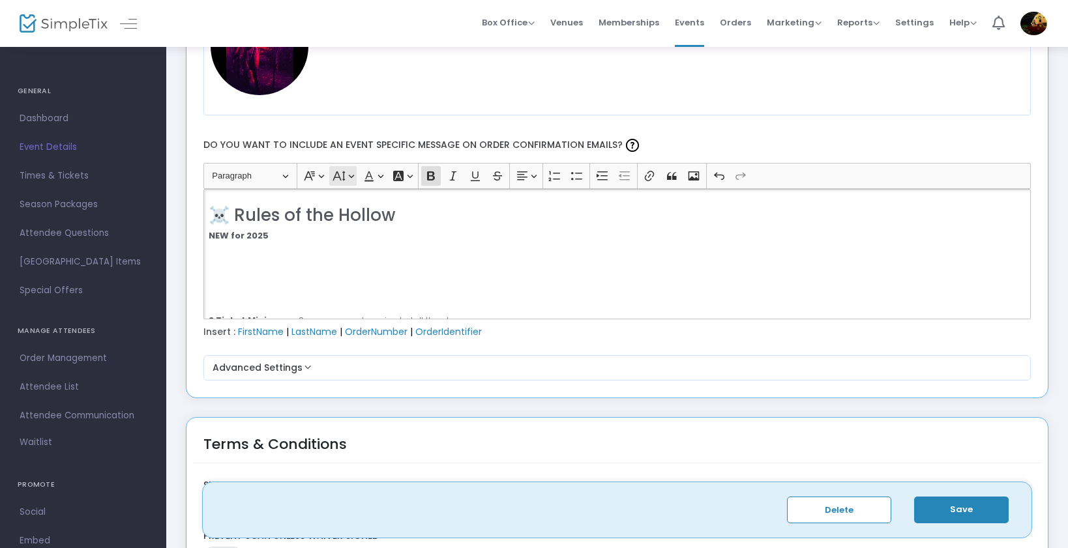
click at [355, 177] on button "Font Size Font Size" at bounding box center [342, 176] width 27 height 20
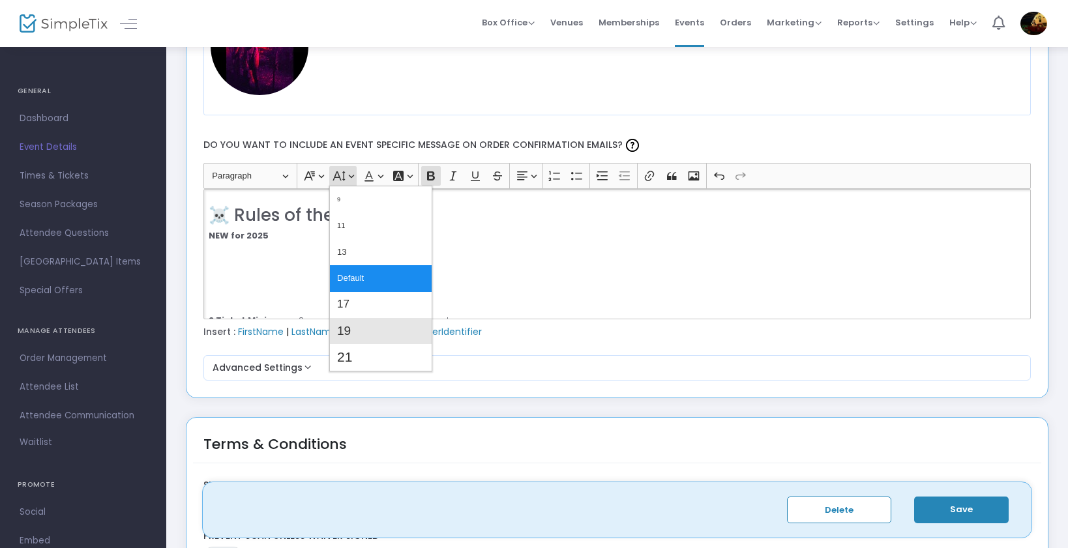
click at [345, 330] on span "19" at bounding box center [344, 331] width 14 height 19
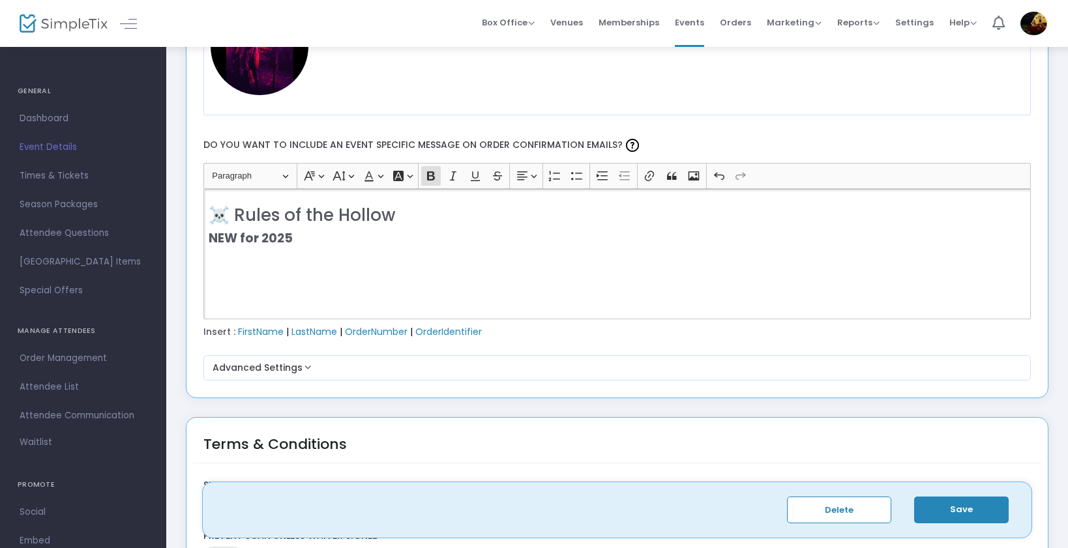
click at [325, 241] on p "NEW for 2025" at bounding box center [617, 238] width 816 height 19
